Goal: Find contact information: Find contact information

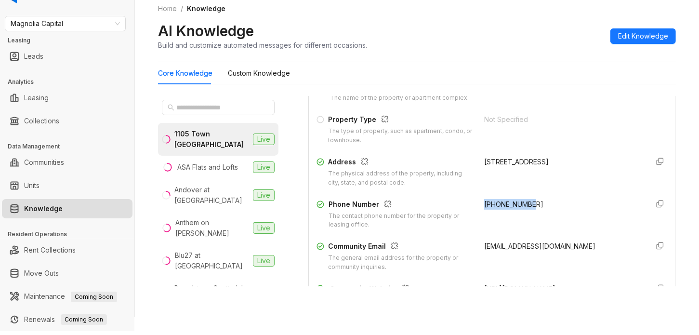
scroll to position [60, 0]
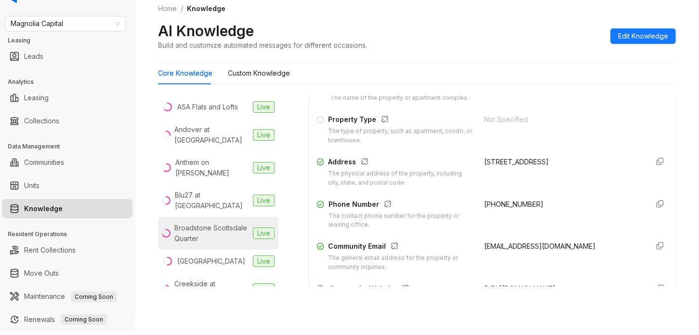
click at [220, 222] on div "Broadstone Scottsdale Quarter" at bounding box center [211, 232] width 75 height 21
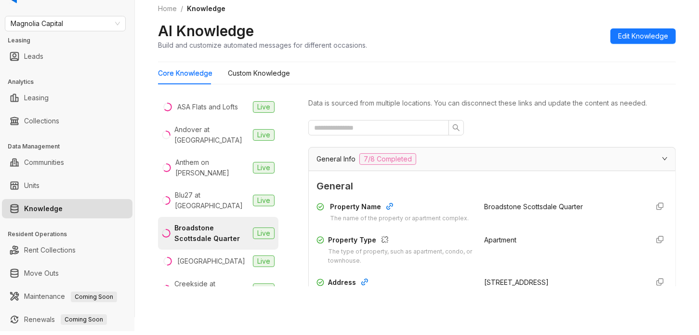
scroll to position [120, 0]
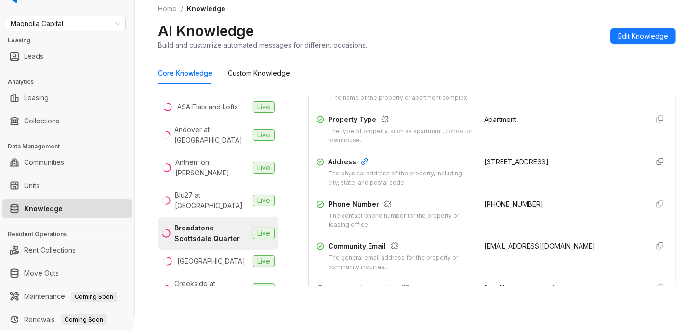
click at [497, 208] on span "[PHONE_NUMBER]" at bounding box center [513, 204] width 59 height 8
click at [495, 208] on span "[PHONE_NUMBER]" at bounding box center [513, 204] width 59 height 8
drag, startPoint x: 495, startPoint y: 210, endPoint x: 471, endPoint y: 211, distance: 24.1
click at [484, 208] on span "[PHONE_NUMBER]" at bounding box center [513, 204] width 59 height 8
copy span "[PHONE_NUMBER]"
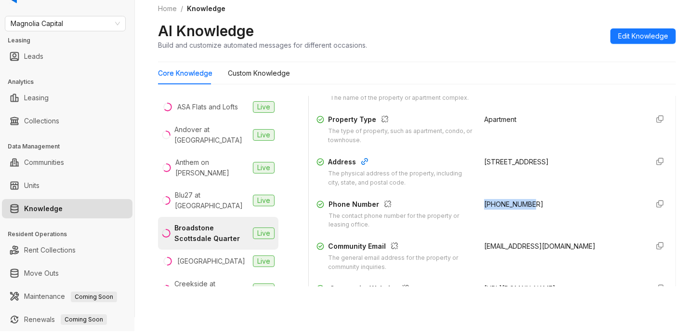
scroll to position [181, 0]
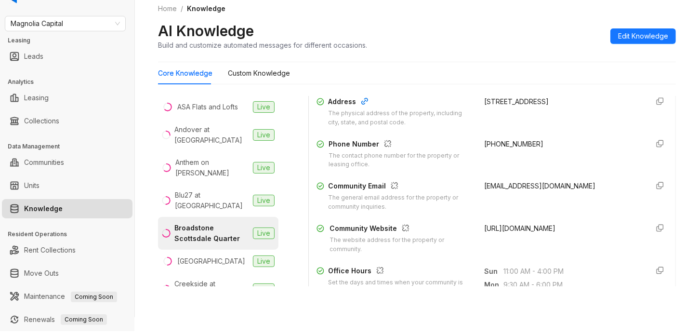
click at [484, 190] on span "[EMAIL_ADDRESS][DOMAIN_NAME]" at bounding box center [539, 186] width 111 height 8
drag, startPoint x: 482, startPoint y: 194, endPoint x: 482, endPoint y: 205, distance: 10.6
click at [484, 190] on span "[EMAIL_ADDRESS][DOMAIN_NAME]" at bounding box center [539, 186] width 111 height 8
copy span "[EMAIL_ADDRESS][DOMAIN_NAME]"
